Goal: Task Accomplishment & Management: Complete application form

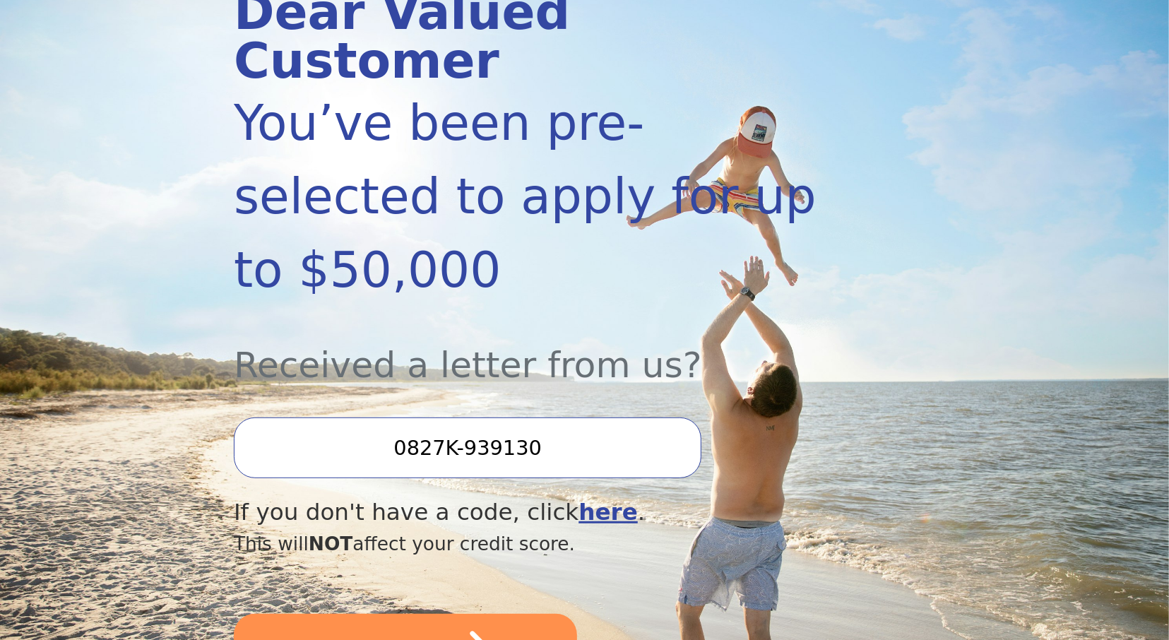
scroll to position [220, 0]
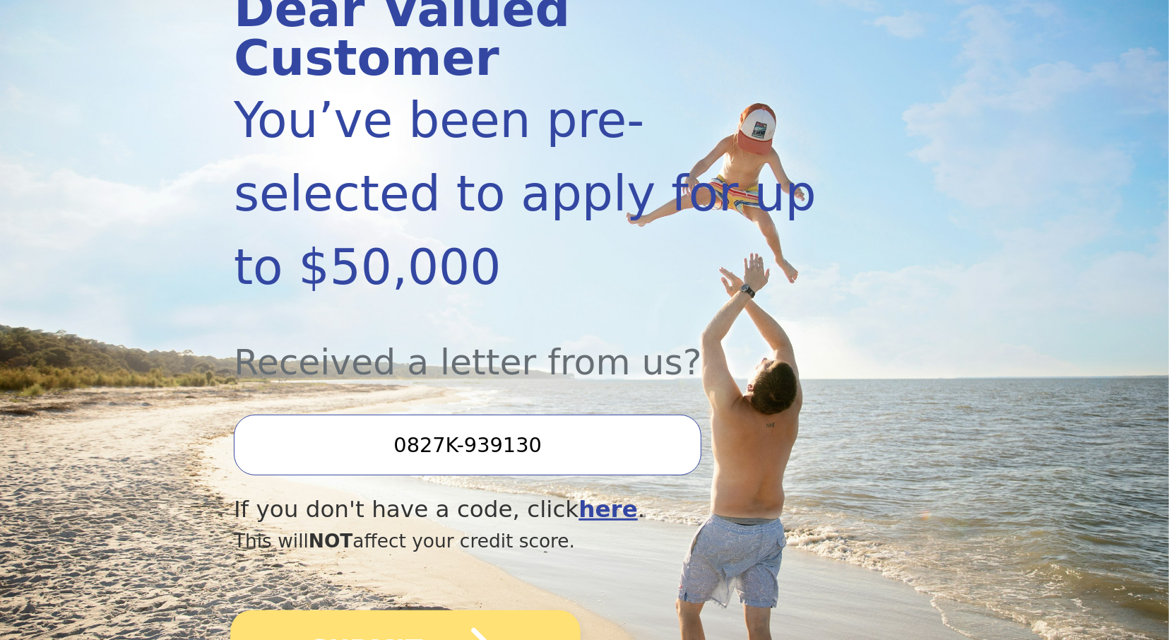
click at [414, 611] on button "SUBMIT" at bounding box center [405, 650] width 350 height 79
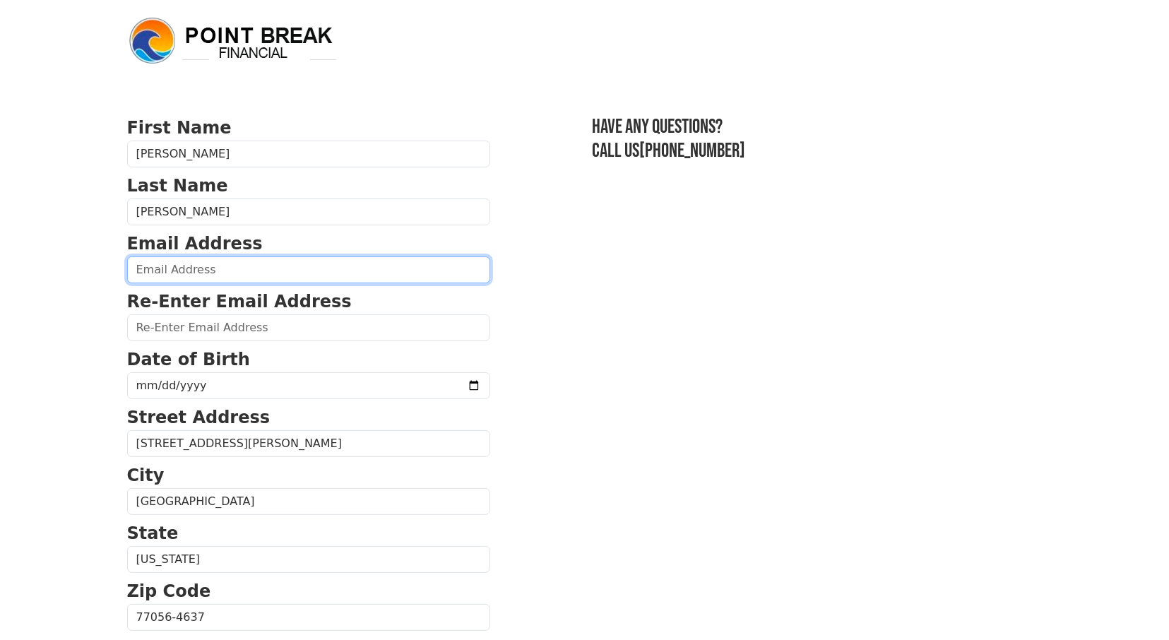
click at [157, 269] on input "email" at bounding box center [308, 269] width 363 height 27
type input "adolfoni@gmail.com"
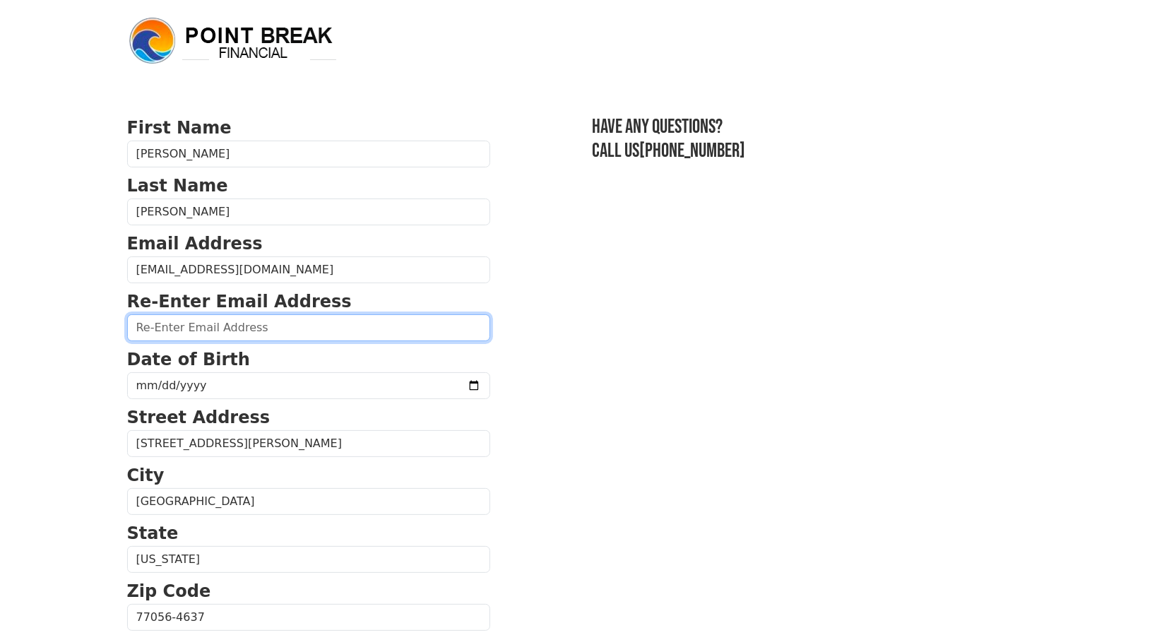
click at [170, 324] on input "email" at bounding box center [308, 327] width 363 height 27
type input "adolfoni@gmail.com"
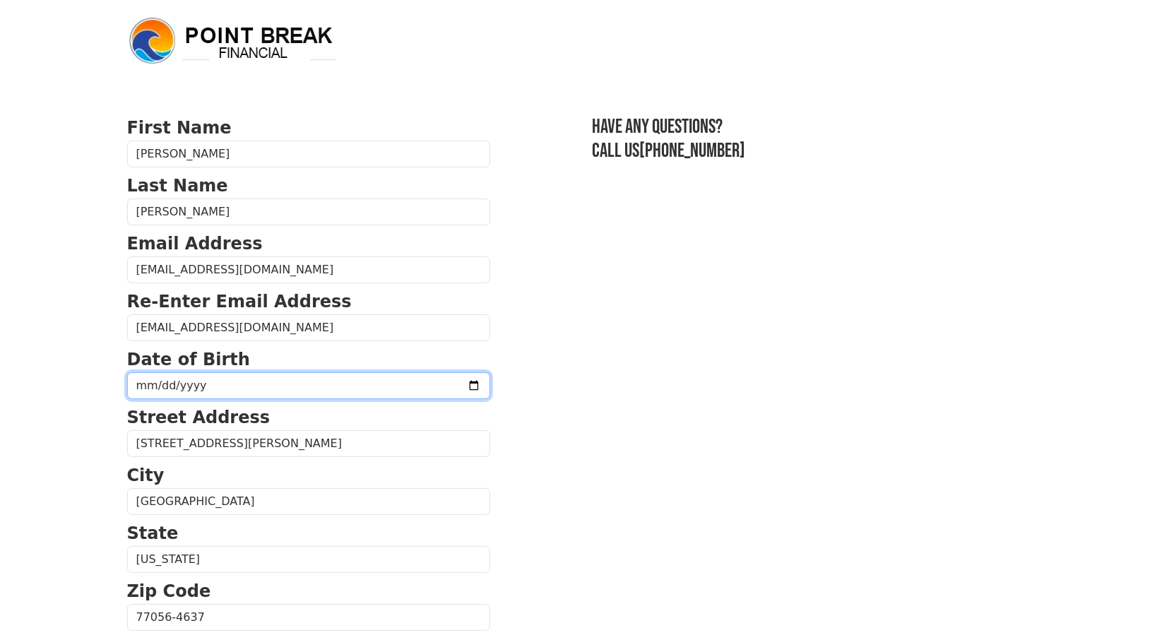
click at [432, 383] on input "date" at bounding box center [308, 385] width 363 height 27
type input "1986-07-22"
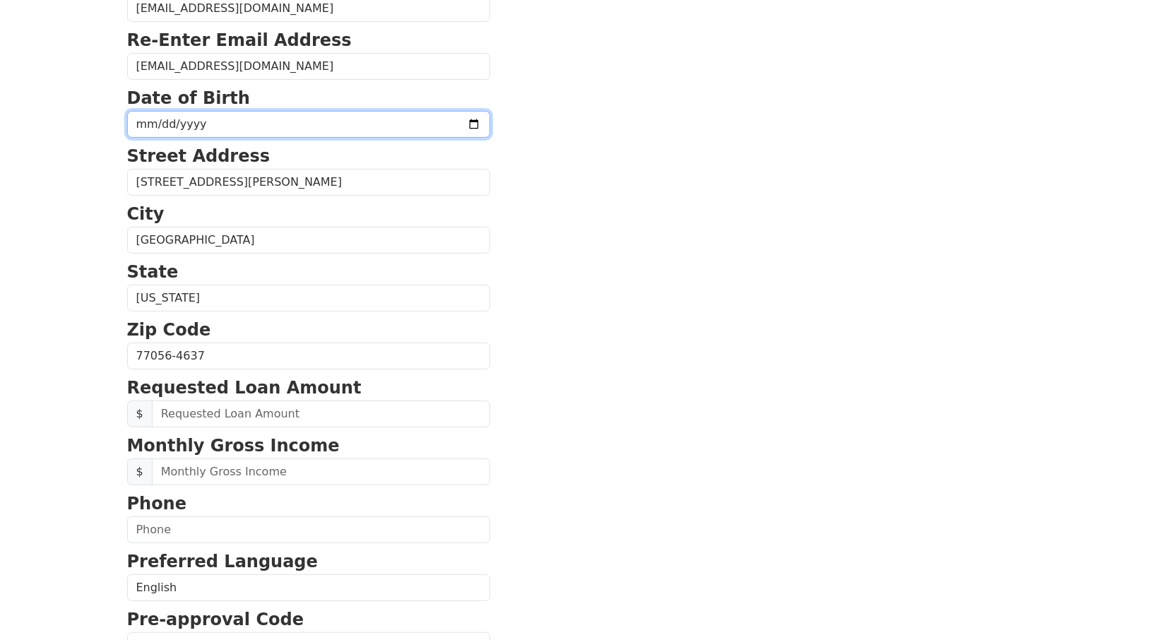
scroll to position [294, 0]
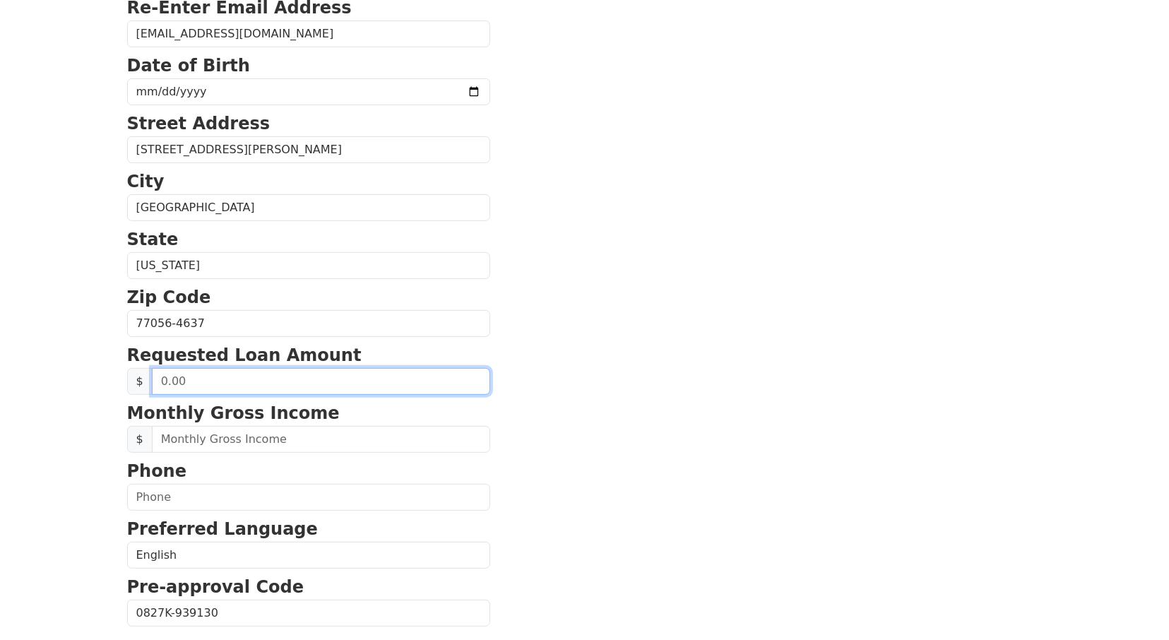
click at [241, 382] on input "text" at bounding box center [321, 381] width 338 height 27
drag, startPoint x: 214, startPoint y: 385, endPoint x: 98, endPoint y: 365, distance: 118.3
click at [152, 368] on input "text" at bounding box center [321, 381] width 338 height 27
type input "15,000.00"
click at [631, 373] on section "First Name Adolfo Last Name Morales Email Address adolfoni@gmail.com Re-Enter E…" at bounding box center [585, 325] width 916 height 1008
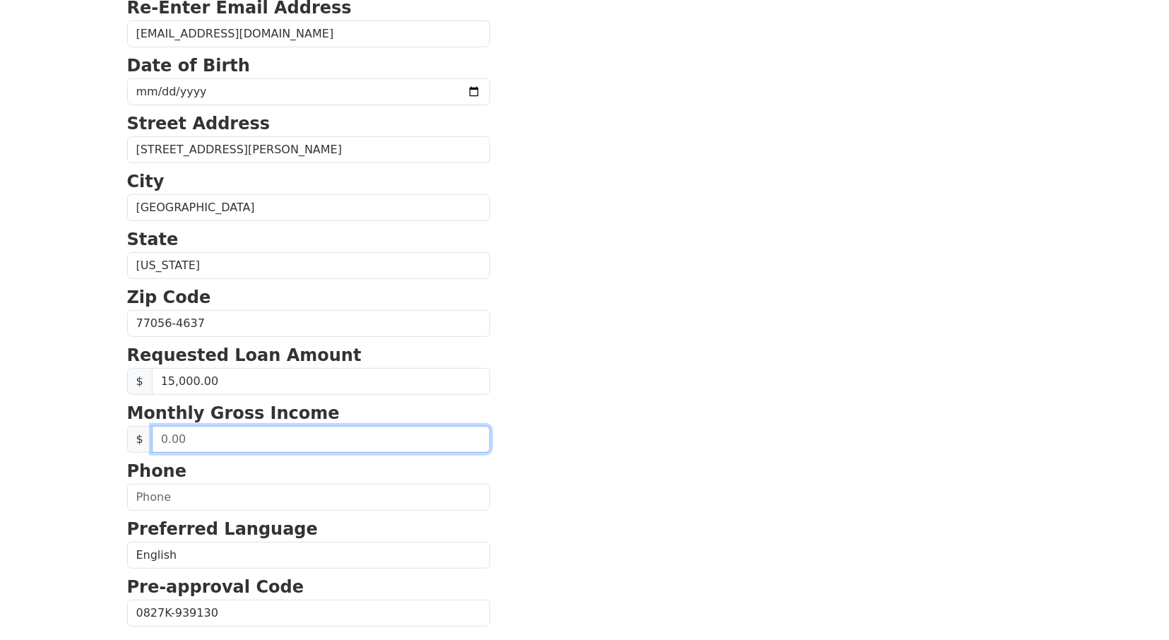
click at [235, 433] on input "text" at bounding box center [321, 439] width 338 height 27
drag, startPoint x: 232, startPoint y: 433, endPoint x: 189, endPoint y: 433, distance: 42.4
click at [189, 433] on input "text" at bounding box center [321, 439] width 338 height 27
drag, startPoint x: 193, startPoint y: 434, endPoint x: 110, endPoint y: 430, distance: 83.5
click at [152, 430] on input "text" at bounding box center [321, 439] width 338 height 27
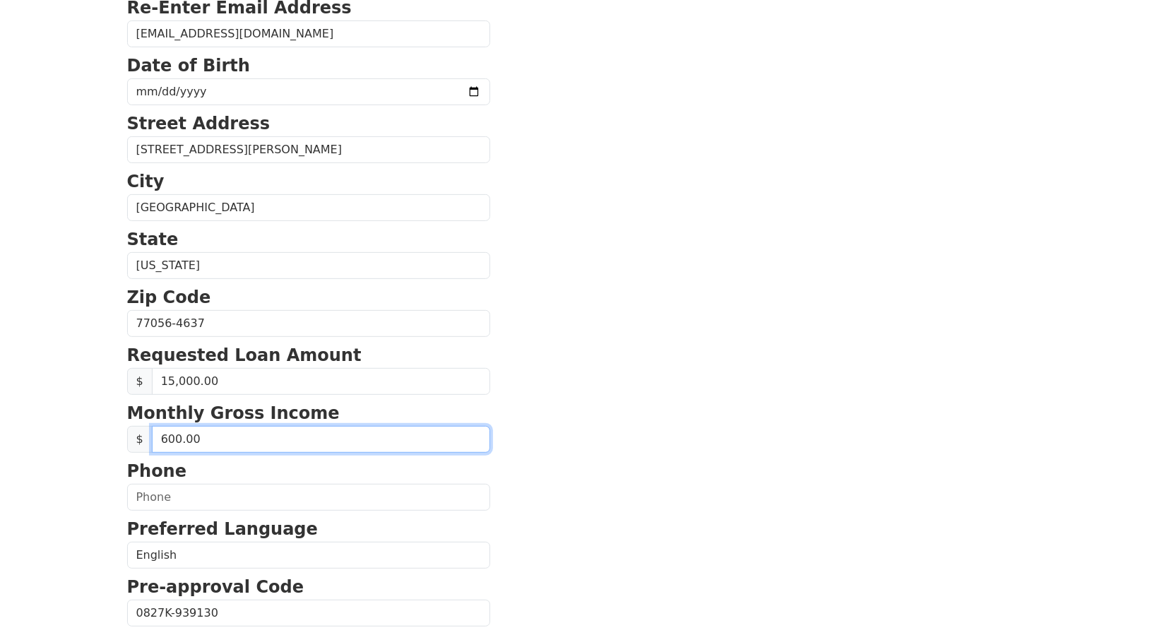
type input "6,000.00"
click at [561, 435] on section "First Name Adolfo Last Name Morales Email Address adolfoni@gmail.com Re-Enter E…" at bounding box center [585, 325] width 916 height 1008
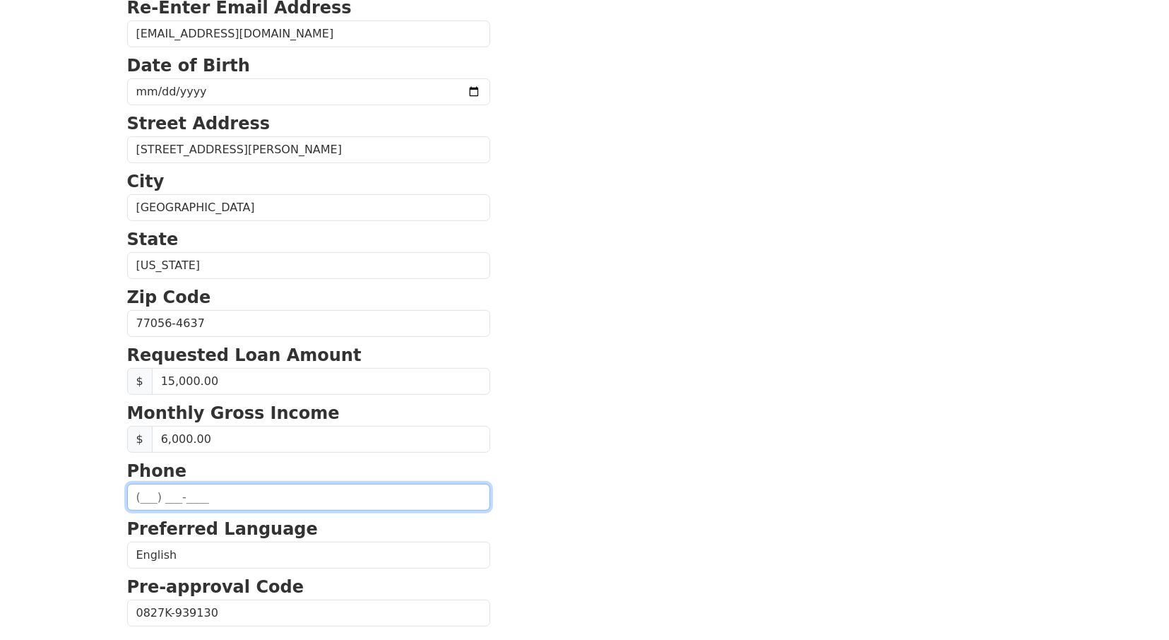
click at [224, 488] on input "text" at bounding box center [308, 497] width 363 height 27
type input "(281) 594-1961"
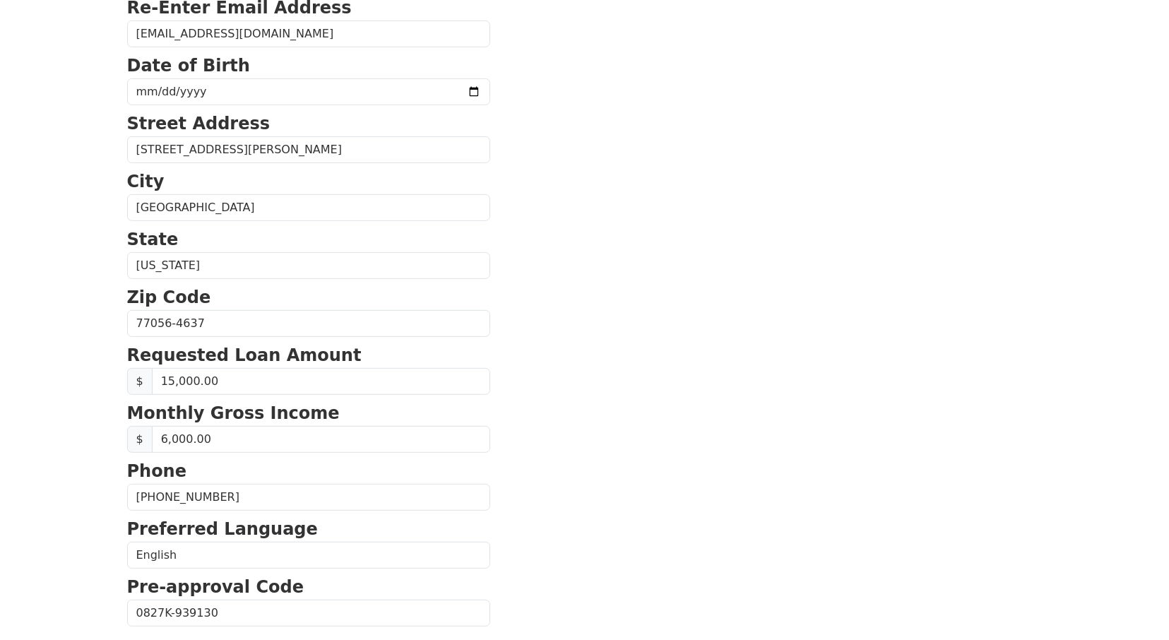
click at [591, 396] on section "First Name Adolfo Last Name Morales Email Address adolfoni@gmail.com Re-Enter E…" at bounding box center [585, 325] width 916 height 1008
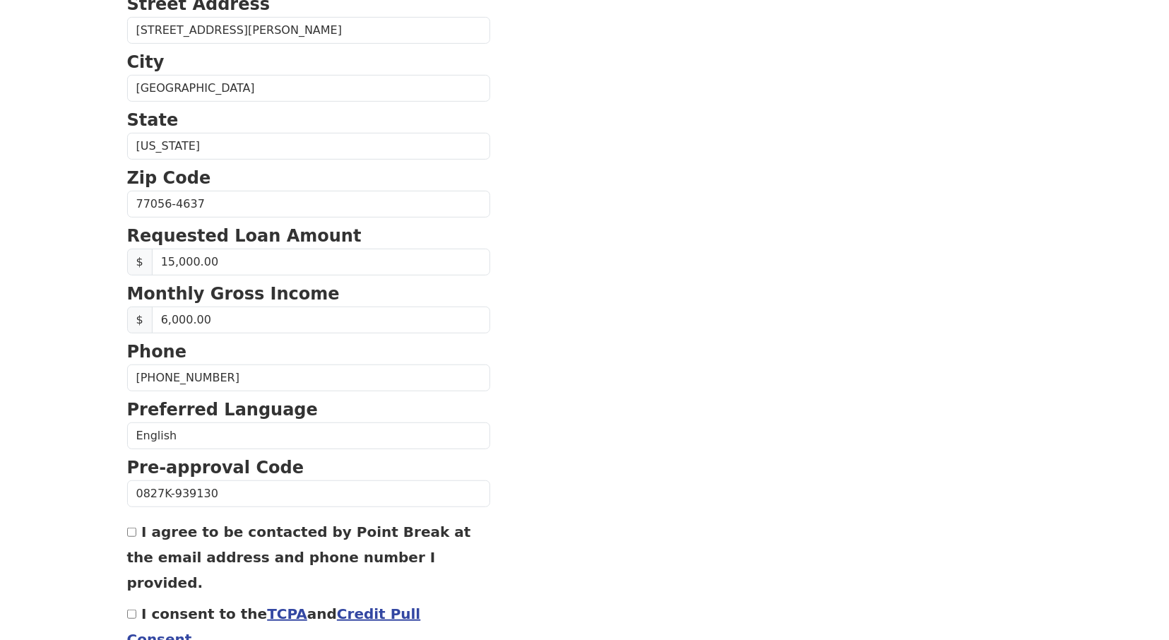
scroll to position [441, 0]
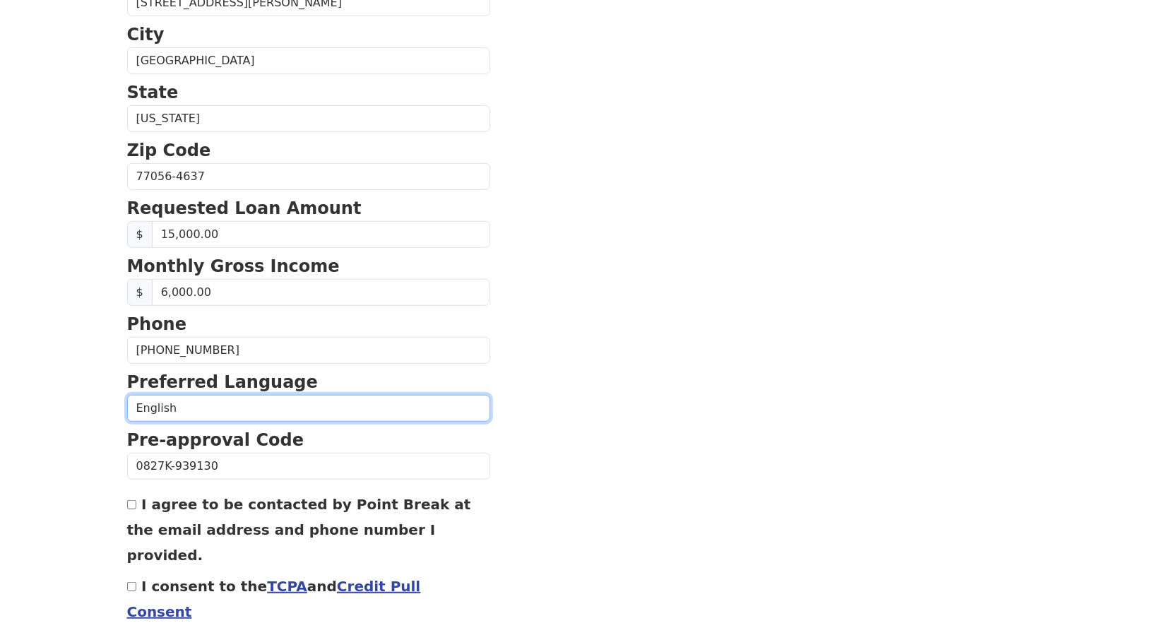
click at [127, 395] on select "English Spanish" at bounding box center [308, 408] width 363 height 27
click option "English" at bounding box center [0, 0] width 0 height 0
click at [127, 395] on select "English Spanish" at bounding box center [308, 408] width 363 height 27
select select "Spanish"
click option "Spanish" at bounding box center [0, 0] width 0 height 0
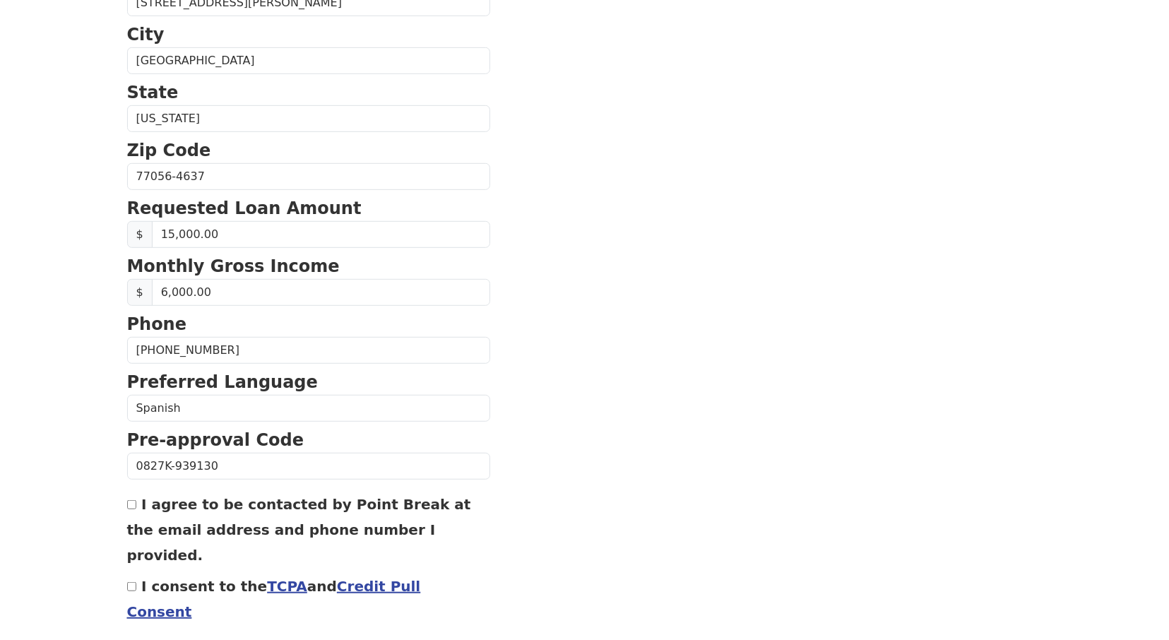
click at [740, 453] on section "First Name Adolfo Last Name Morales Email Address adolfoni@gmail.com Re-Enter E…" at bounding box center [585, 178] width 916 height 1008
click at [131, 500] on input "I agree to be contacted by Point Break at the email address and phone number I …" at bounding box center [131, 504] width 9 height 9
checkbox input "true"
click at [131, 582] on input "I consent to the TCPA and Credit Pull Consent" at bounding box center [131, 586] width 9 height 9
checkbox input "true"
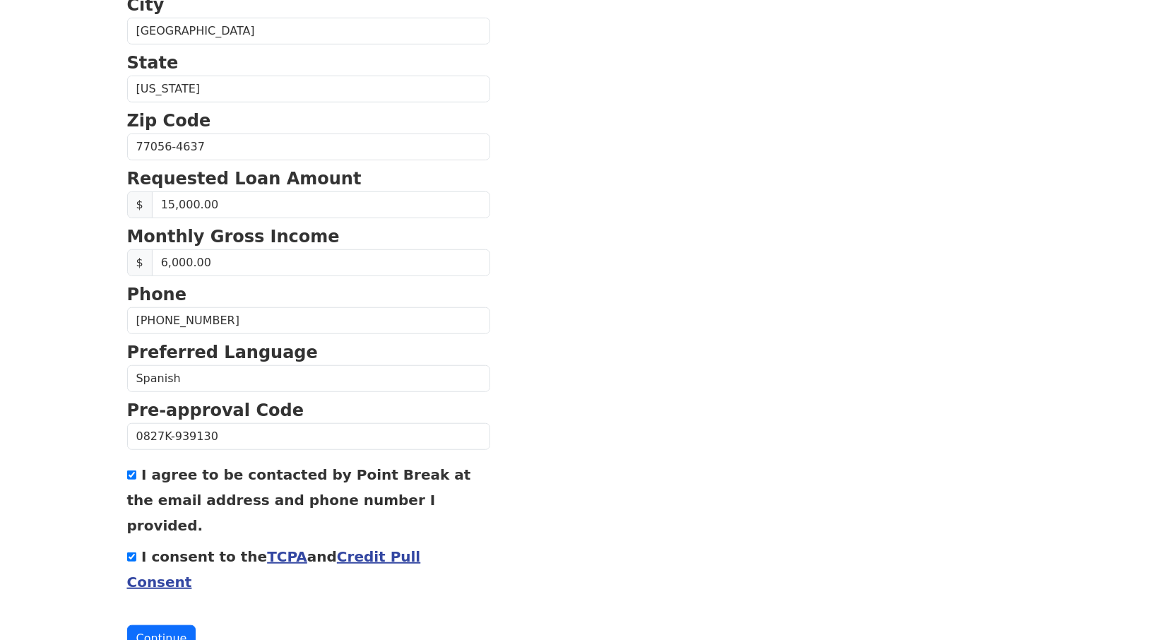
scroll to position [478, 0]
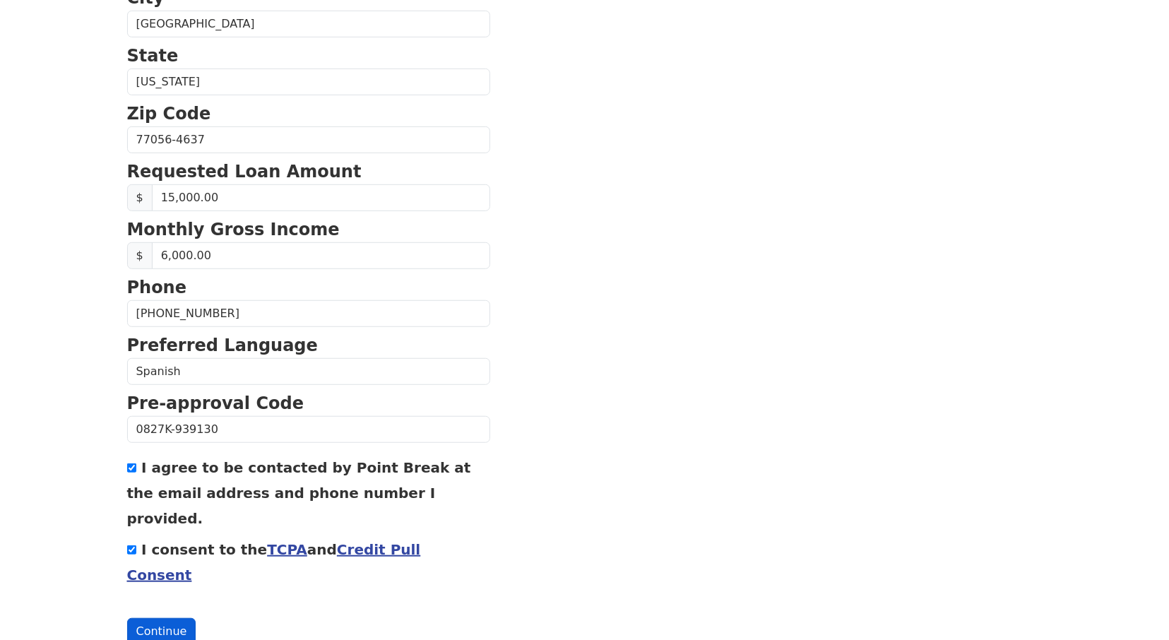
click at [136, 618] on button "Continue" at bounding box center [161, 631] width 69 height 27
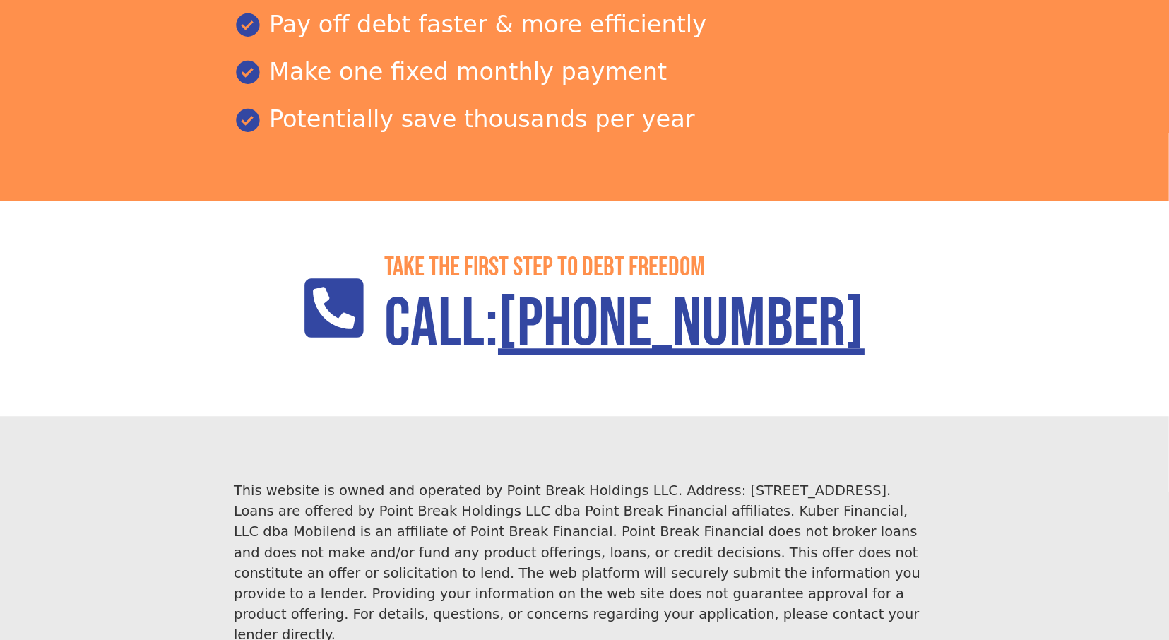
scroll to position [2248, 0]
